Goal: Transaction & Acquisition: Book appointment/travel/reservation

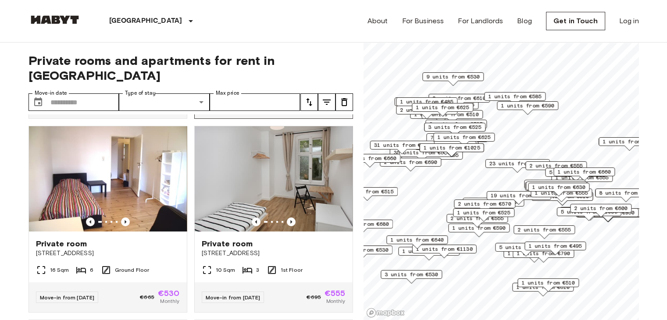
scroll to position [189, 0]
click at [232, 190] on img at bounding box center [274, 179] width 158 height 105
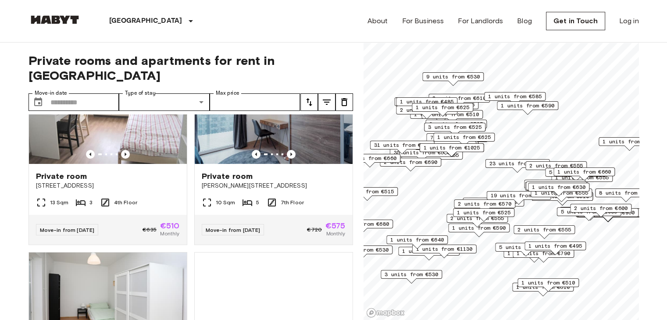
scroll to position [3164, 0]
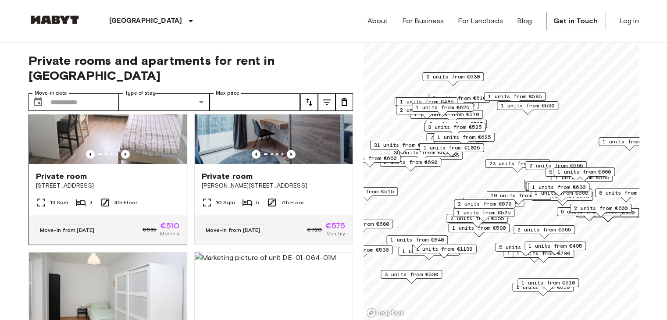
click at [136, 164] on img at bounding box center [108, 111] width 158 height 105
click at [275, 93] on input "Max price" at bounding box center [255, 102] width 91 height 18
type input "*"
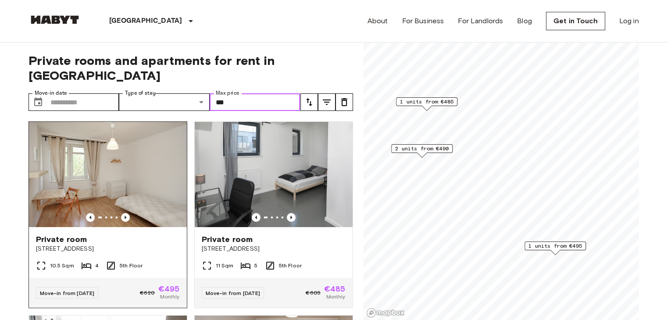
click at [145, 152] on img at bounding box center [108, 174] width 158 height 105
type input "***"
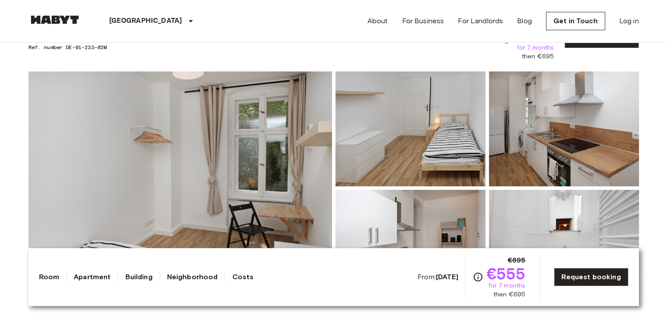
scroll to position [65, 0]
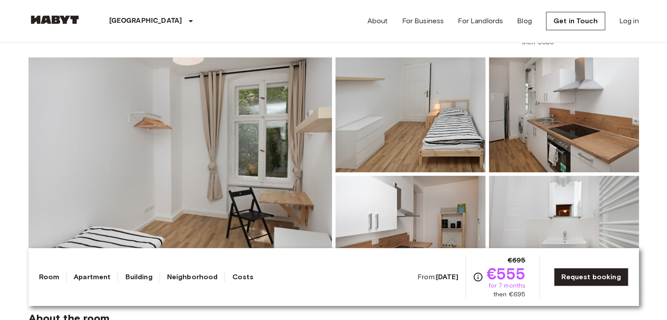
click at [232, 190] on img at bounding box center [180, 173] width 303 height 233
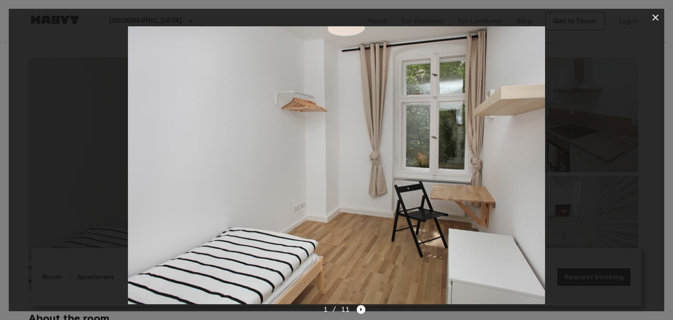
click at [615, 184] on div at bounding box center [337, 165] width 656 height 278
click at [554, 154] on div at bounding box center [337, 165] width 656 height 278
click at [358, 310] on icon "Next image" at bounding box center [361, 309] width 9 height 9
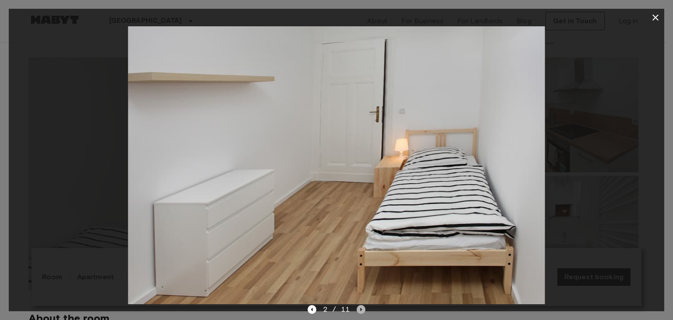
click at [358, 310] on icon "Next image" at bounding box center [361, 309] width 9 height 9
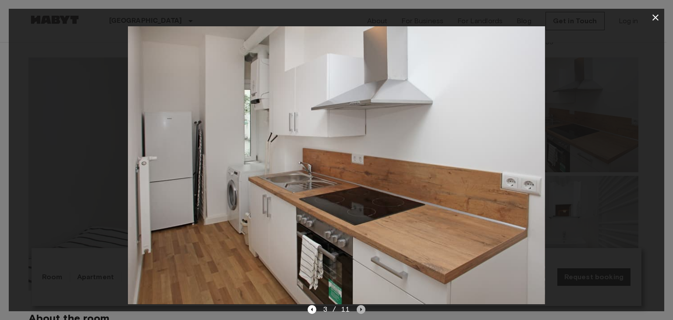
click at [360, 305] on icon "Next image" at bounding box center [361, 309] width 9 height 9
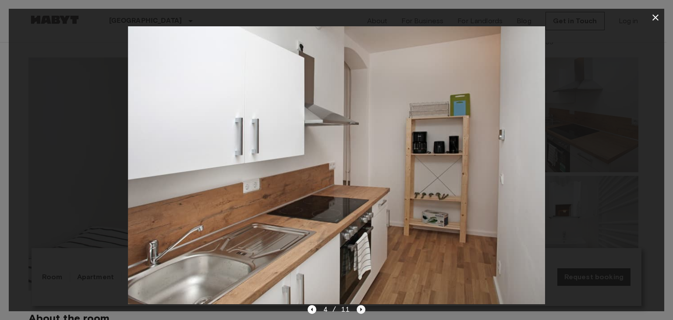
click at [360, 305] on icon "Next image" at bounding box center [361, 309] width 9 height 9
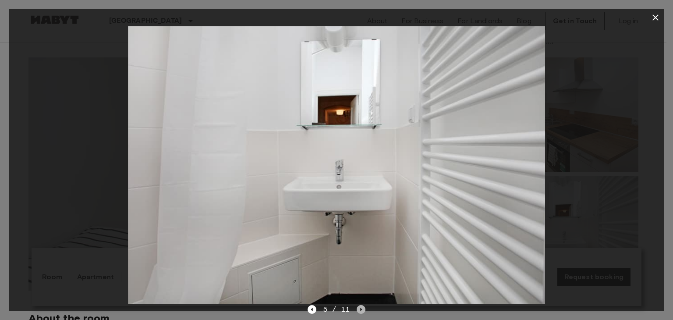
click at [360, 305] on icon "Next image" at bounding box center [361, 309] width 9 height 9
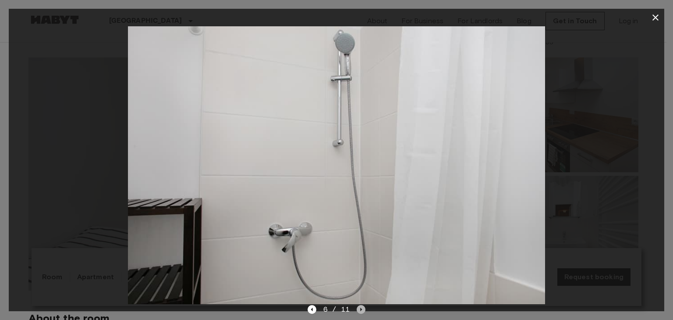
click at [361, 312] on icon "Next image" at bounding box center [361, 309] width 9 height 9
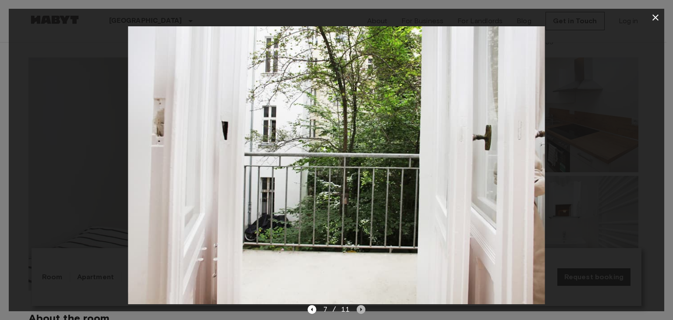
click at [361, 312] on icon "Next image" at bounding box center [361, 309] width 9 height 9
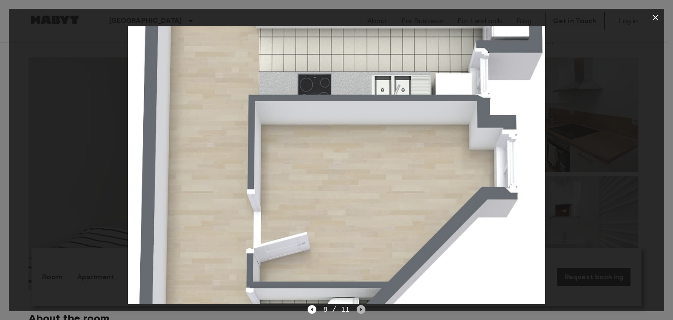
click at [361, 312] on icon "Next image" at bounding box center [361, 309] width 9 height 9
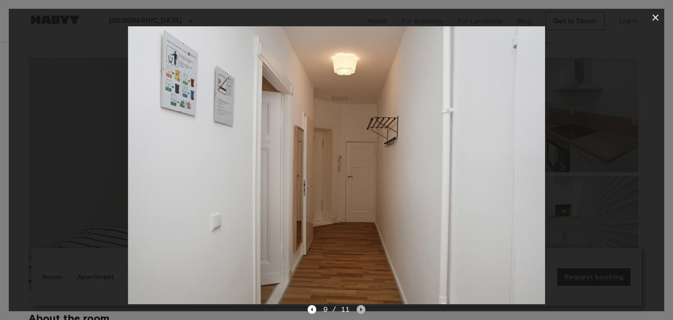
click at [361, 312] on icon "Next image" at bounding box center [361, 309] width 9 height 9
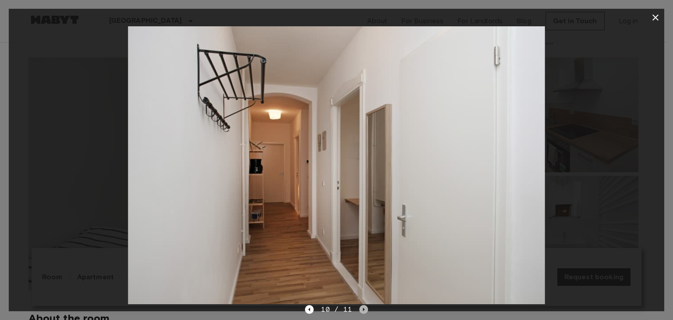
click at [361, 312] on icon "Next image" at bounding box center [364, 309] width 9 height 9
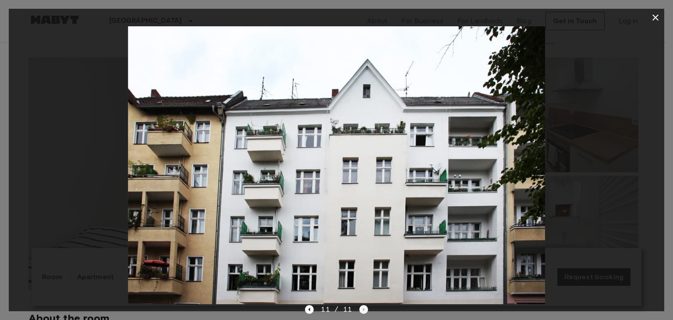
click at [361, 312] on div "11 / 11" at bounding box center [336, 309] width 63 height 11
click at [654, 16] on icon "button" at bounding box center [656, 17] width 6 height 6
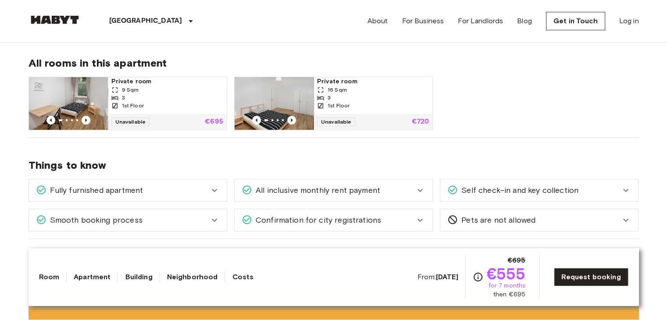
scroll to position [431, 0]
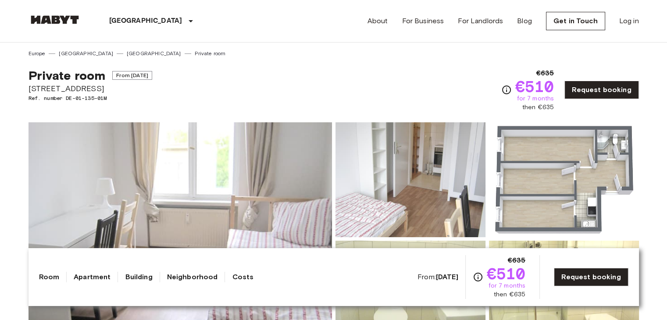
click at [136, 183] on img at bounding box center [180, 238] width 303 height 233
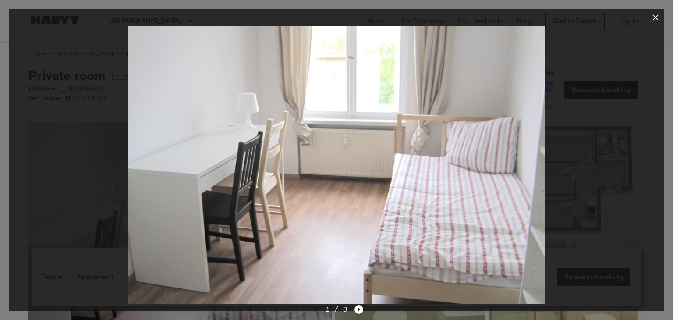
click at [399, 288] on img at bounding box center [336, 165] width 417 height 278
click at [359, 311] on icon "Next image" at bounding box center [360, 310] width 2 height 4
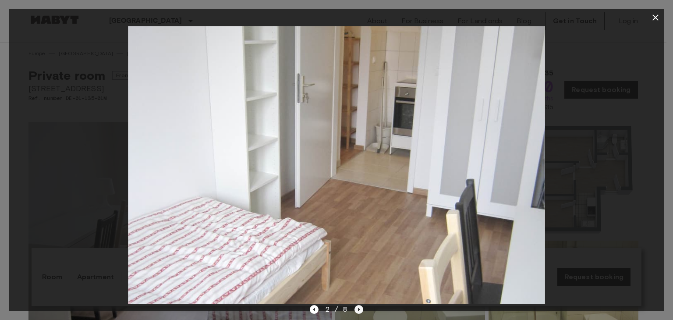
click at [359, 311] on icon "Next image" at bounding box center [360, 310] width 2 height 4
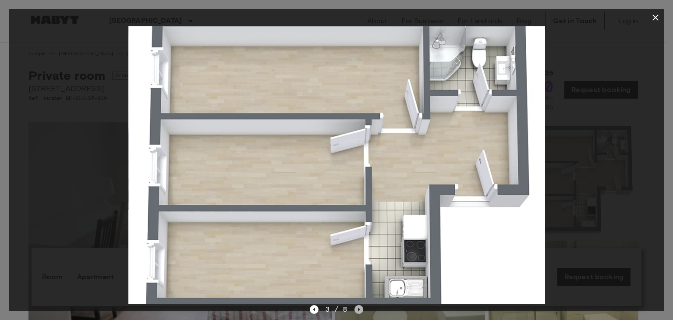
click at [359, 311] on icon "Next image" at bounding box center [360, 310] width 2 height 4
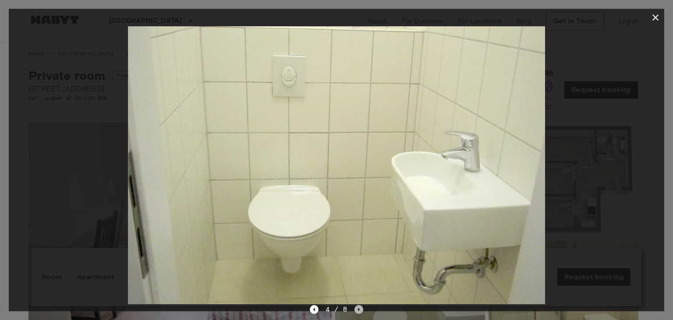
click at [359, 311] on icon "Next image" at bounding box center [360, 310] width 2 height 4
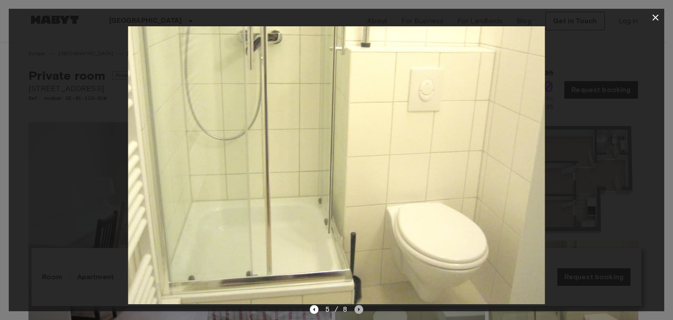
click at [359, 311] on icon "Next image" at bounding box center [360, 310] width 2 height 4
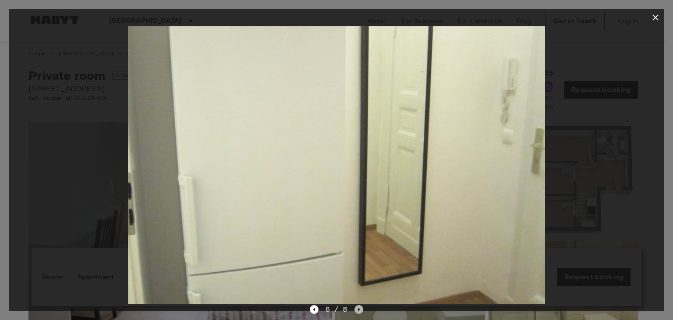
click at [359, 311] on icon "Next image" at bounding box center [360, 310] width 2 height 4
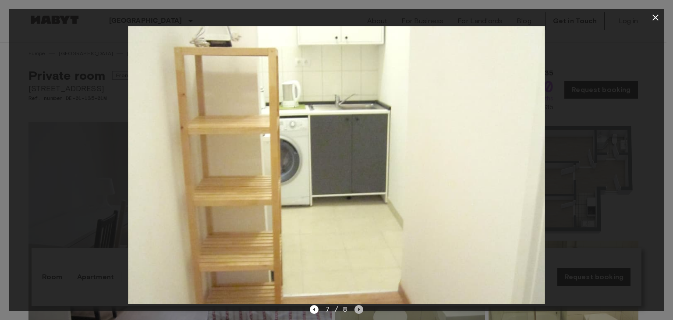
click at [359, 311] on icon "Next image" at bounding box center [360, 310] width 2 height 4
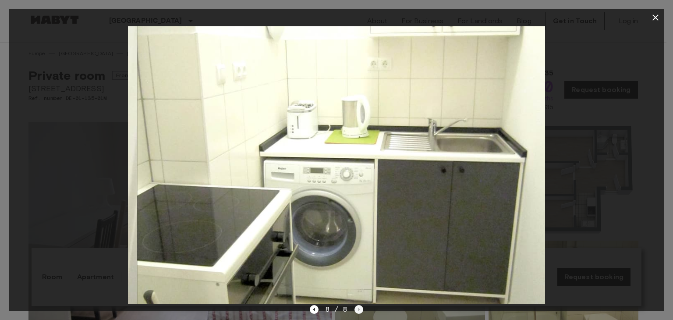
click at [358, 311] on div "8 / 8" at bounding box center [337, 309] width 54 height 11
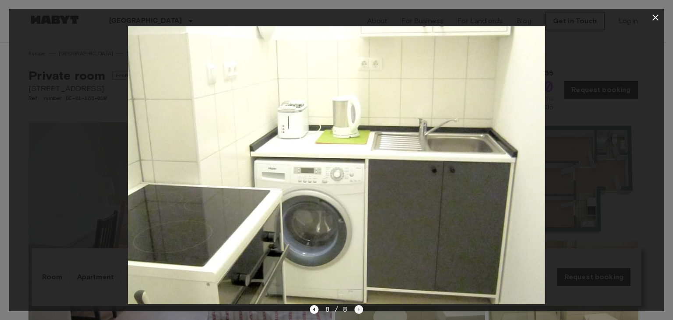
click at [358, 311] on div "8 / 8" at bounding box center [337, 309] width 54 height 11
click at [654, 20] on icon "button" at bounding box center [656, 17] width 11 height 11
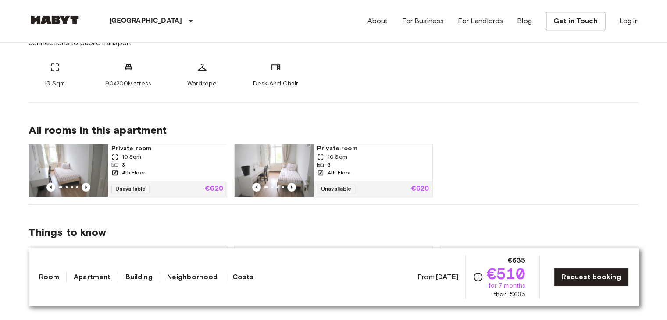
scroll to position [386, 0]
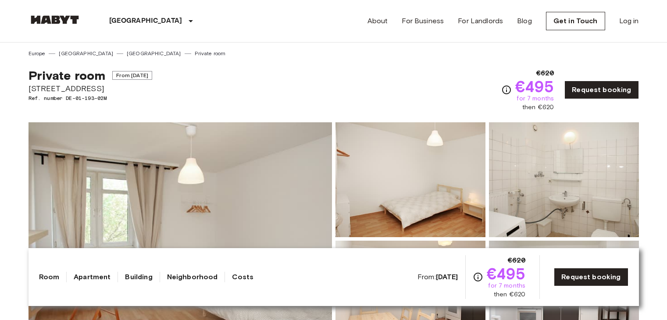
click at [179, 214] on img at bounding box center [180, 238] width 303 height 233
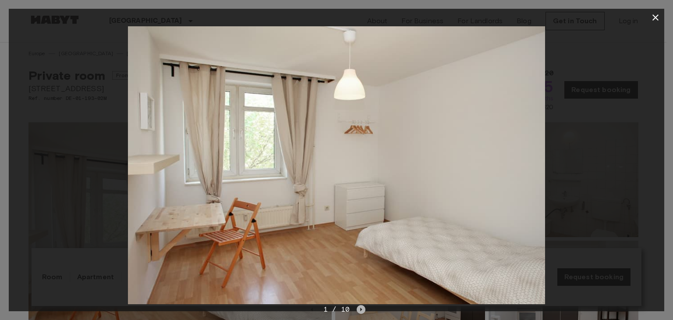
click at [363, 311] on icon "Next image" at bounding box center [361, 309] width 9 height 9
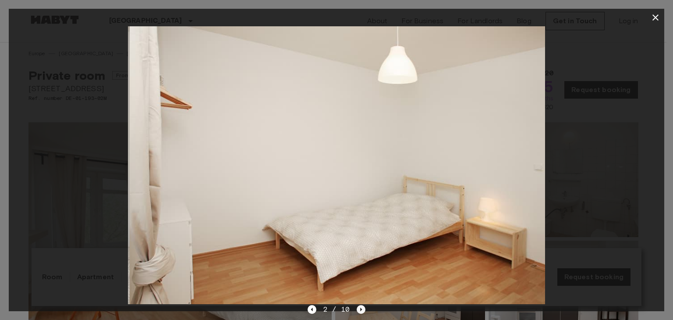
click at [363, 311] on icon "Next image" at bounding box center [361, 309] width 9 height 9
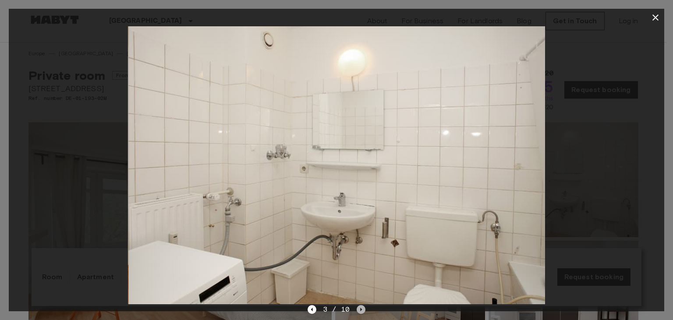
click at [363, 311] on icon "Next image" at bounding box center [361, 309] width 9 height 9
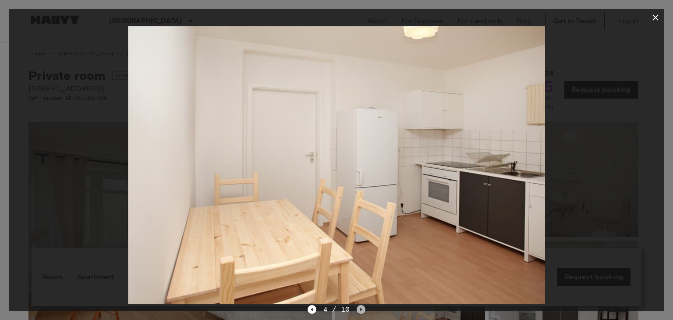
click at [363, 311] on icon "Next image" at bounding box center [361, 309] width 9 height 9
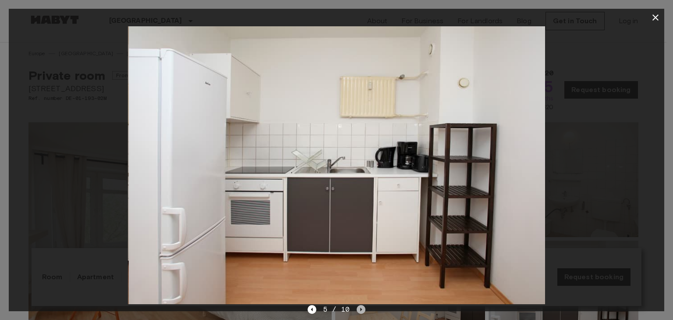
click at [363, 311] on icon "Next image" at bounding box center [361, 309] width 9 height 9
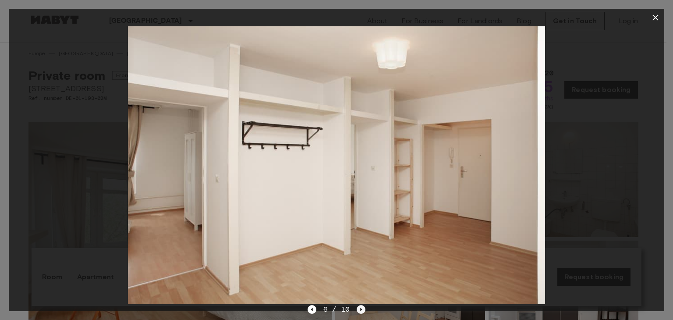
click at [363, 311] on icon "Next image" at bounding box center [361, 309] width 9 height 9
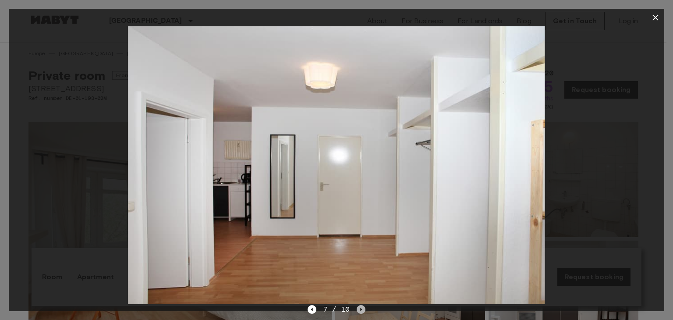
click at [363, 311] on icon "Next image" at bounding box center [361, 309] width 9 height 9
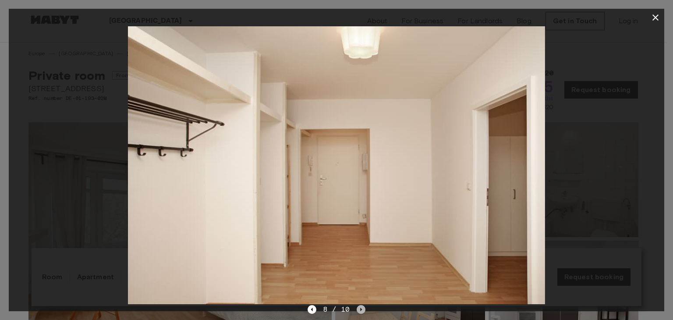
click at [363, 311] on icon "Next image" at bounding box center [361, 309] width 9 height 9
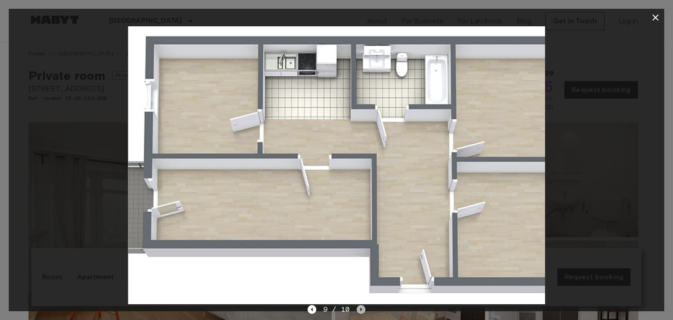
click at [363, 311] on icon "Next image" at bounding box center [361, 309] width 9 height 9
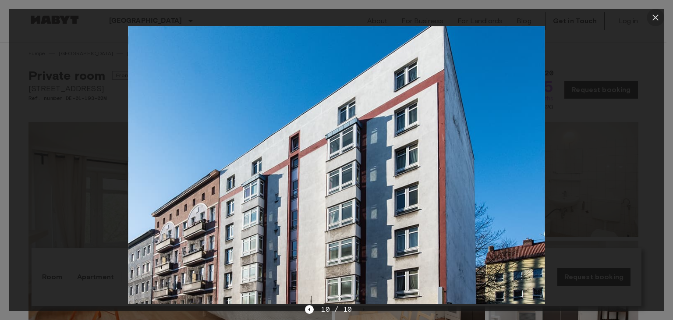
click at [654, 18] on icon "button" at bounding box center [656, 17] width 6 height 6
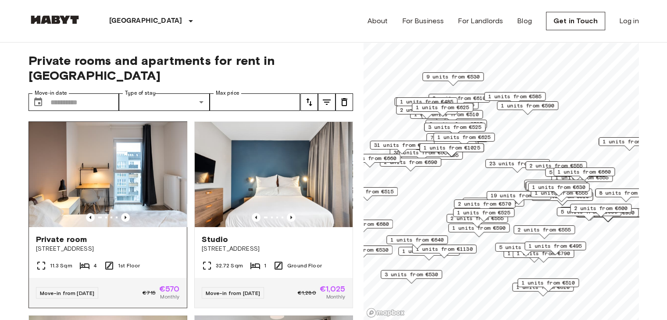
click at [106, 194] on img at bounding box center [108, 174] width 158 height 105
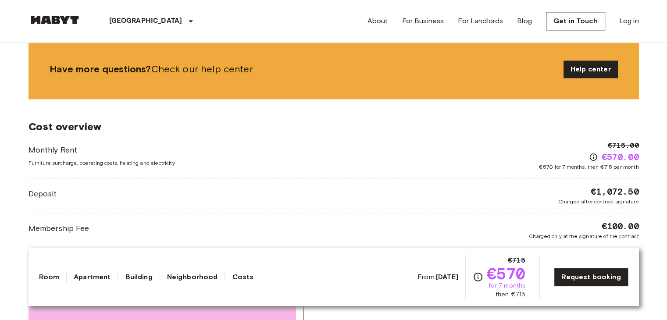
scroll to position [1229, 0]
